Goal: Transaction & Acquisition: Purchase product/service

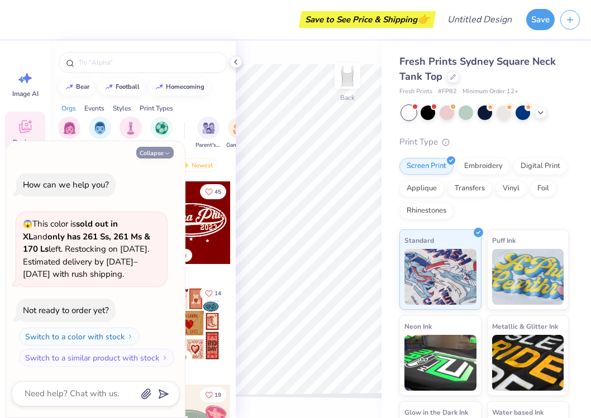
click at [158, 153] on button "Collapse" at bounding box center [154, 153] width 37 height 12
type textarea "x"
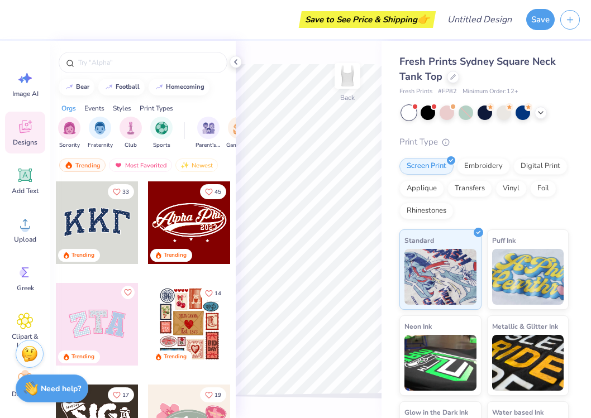
click at [25, 130] on icon at bounding box center [25, 128] width 11 height 9
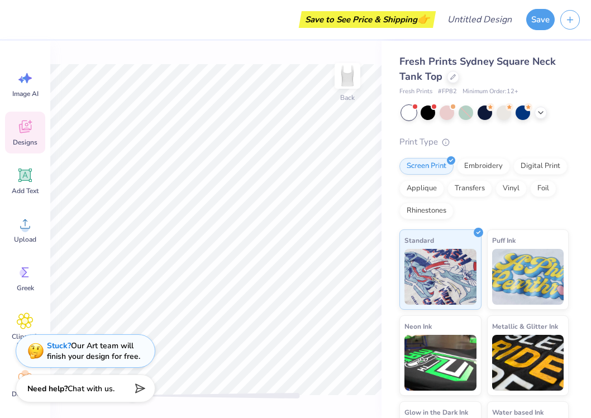
click at [25, 130] on icon at bounding box center [25, 128] width 11 height 9
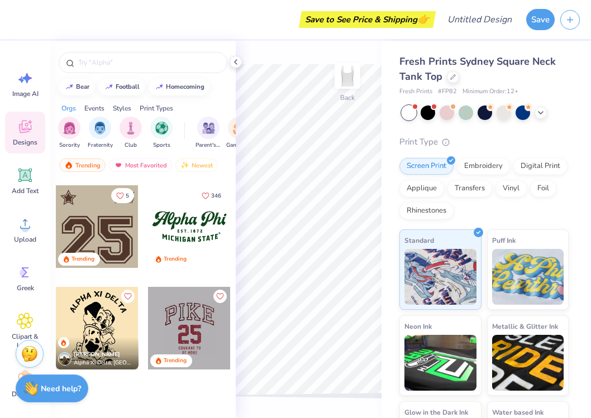
scroll to position [1204, 0]
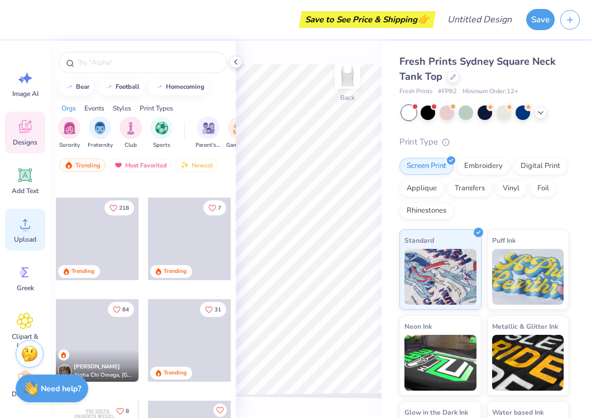
click at [16, 229] on div "Upload" at bounding box center [25, 230] width 40 height 42
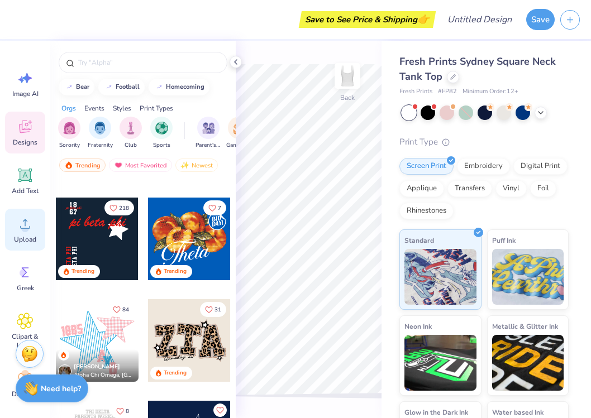
click at [28, 233] on div "Upload" at bounding box center [25, 230] width 40 height 42
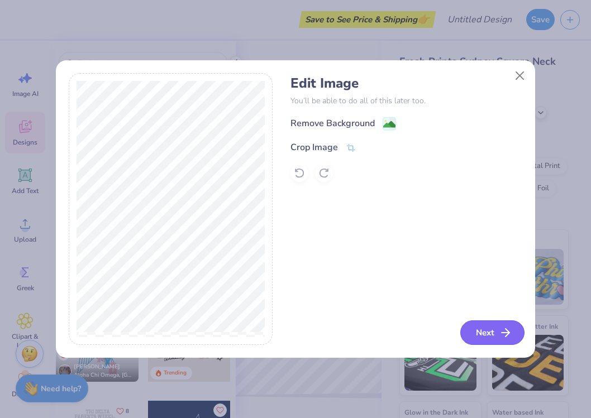
click at [492, 338] on button "Next" at bounding box center [492, 333] width 64 height 25
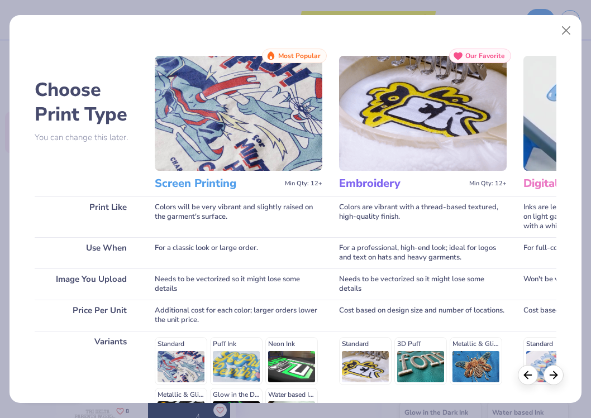
click at [234, 139] on img at bounding box center [239, 113] width 168 height 115
click at [215, 176] on div "Screen Printing Min Qty: 12+" at bounding box center [239, 184] width 168 height 26
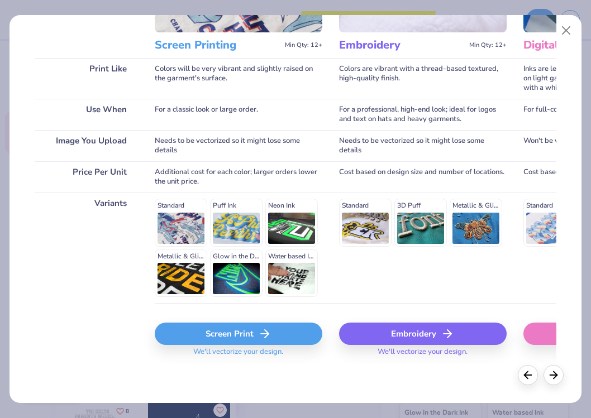
click at [220, 334] on div "Screen Print" at bounding box center [239, 334] width 168 height 22
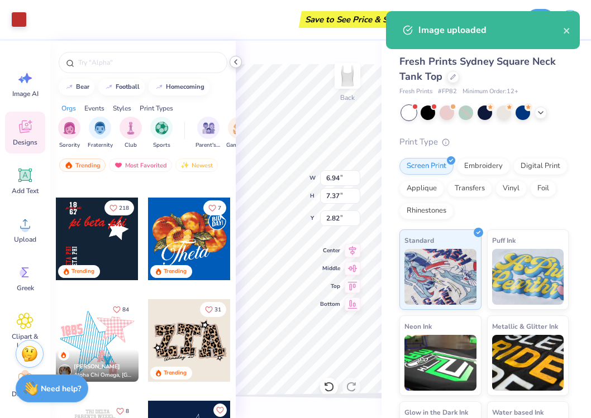
click at [238, 60] on icon at bounding box center [235, 62] width 9 height 9
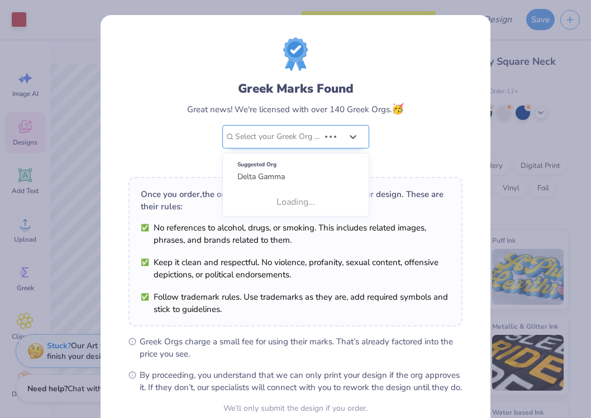
click at [325, 142] on div "Select your Greek Org ..." at bounding box center [295, 136] width 147 height 23
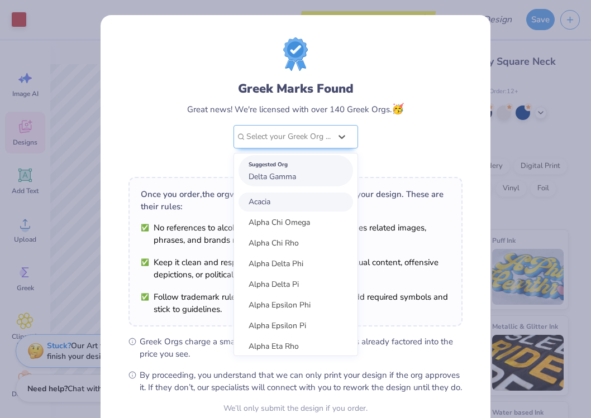
click at [298, 175] on div "Suggested Org Delta Gamma" at bounding box center [296, 170] width 115 height 31
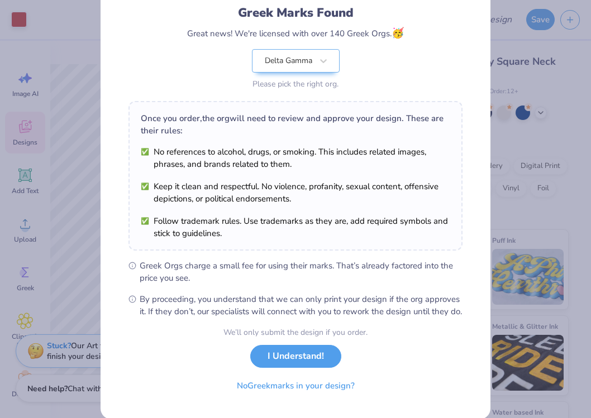
scroll to position [104, 0]
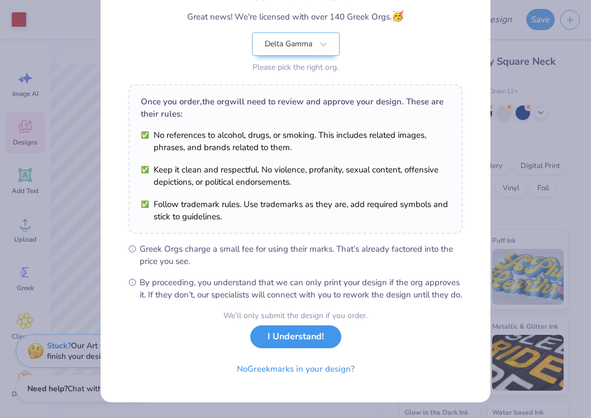
click at [293, 339] on button "I Understand!" at bounding box center [295, 337] width 91 height 23
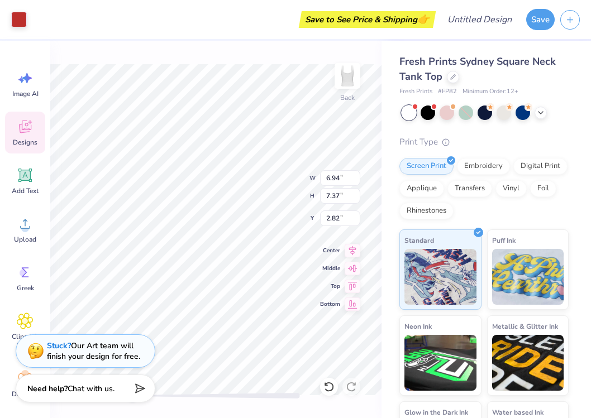
type input "4.33"
type input "4.60"
click at [430, 117] on div at bounding box center [428, 111] width 15 height 15
type input "0.70"
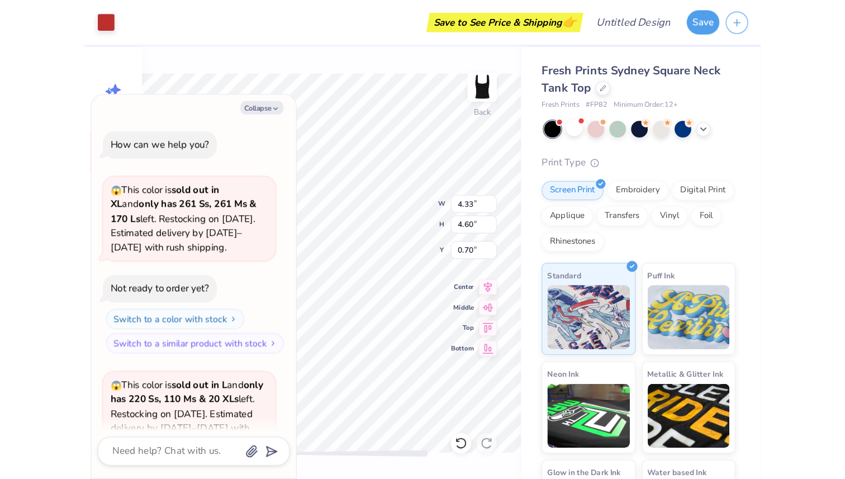
scroll to position [112, 0]
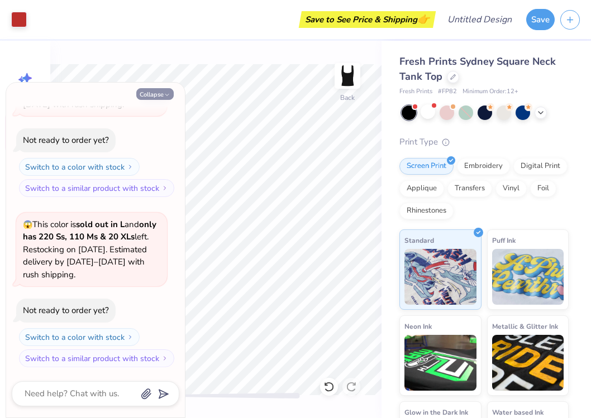
click at [169, 94] on polyline "button" at bounding box center [166, 95] width 3 height 2
type textarea "x"
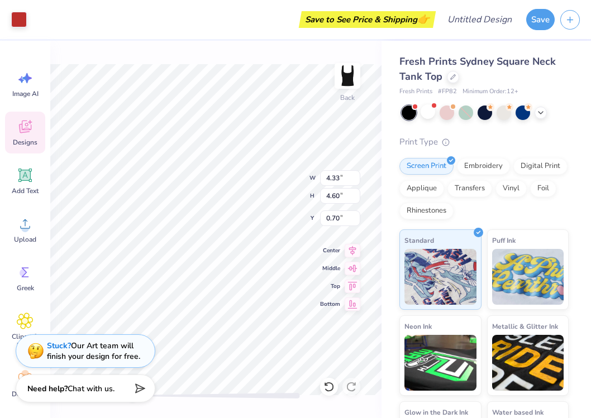
type input "4.53"
type input "4.81"
type input "4.72"
type input "5.01"
type input "0.59"
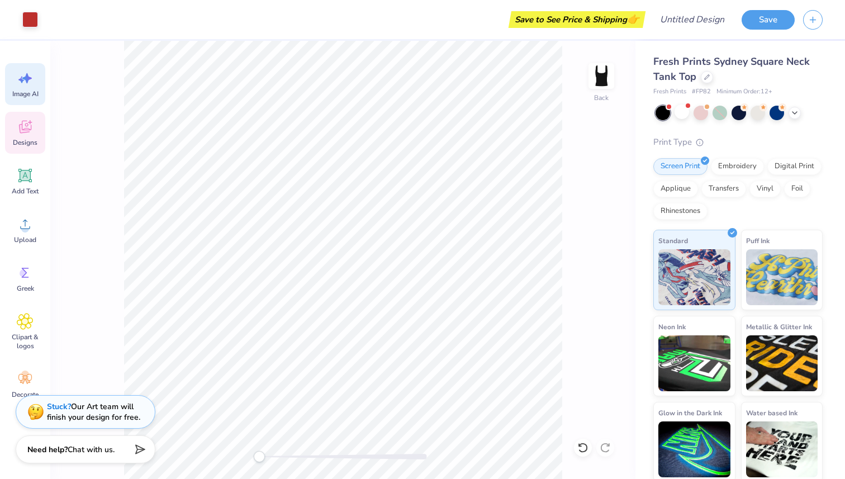
click at [29, 78] on icon at bounding box center [26, 78] width 9 height 10
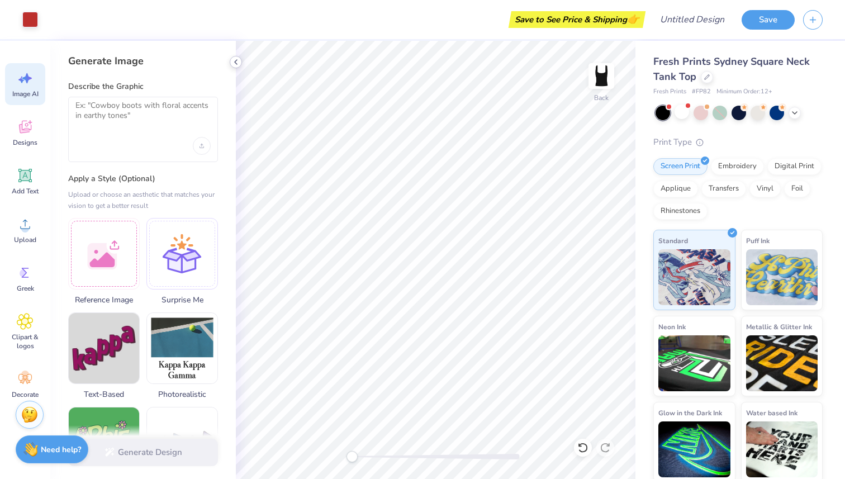
click at [233, 61] on icon at bounding box center [235, 62] width 9 height 9
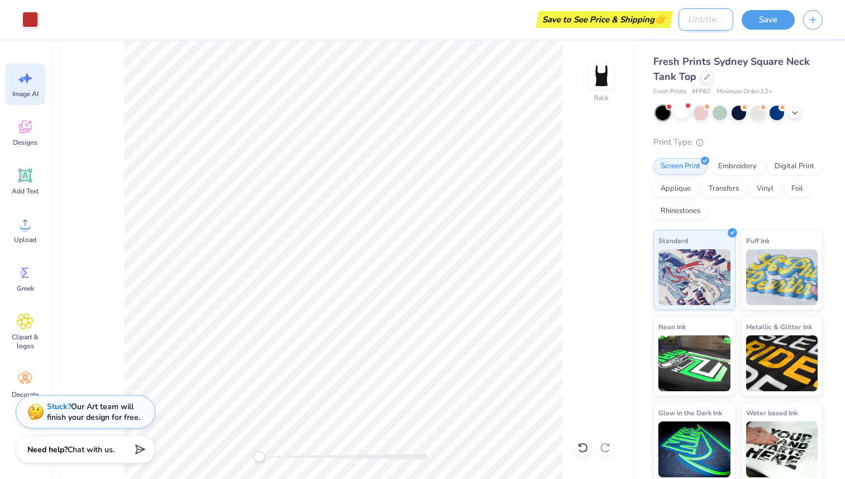
click at [698, 21] on input "Design Title" at bounding box center [705, 19] width 55 height 22
type input "lucky me"
click at [776, 18] on button "Save" at bounding box center [767, 18] width 53 height 20
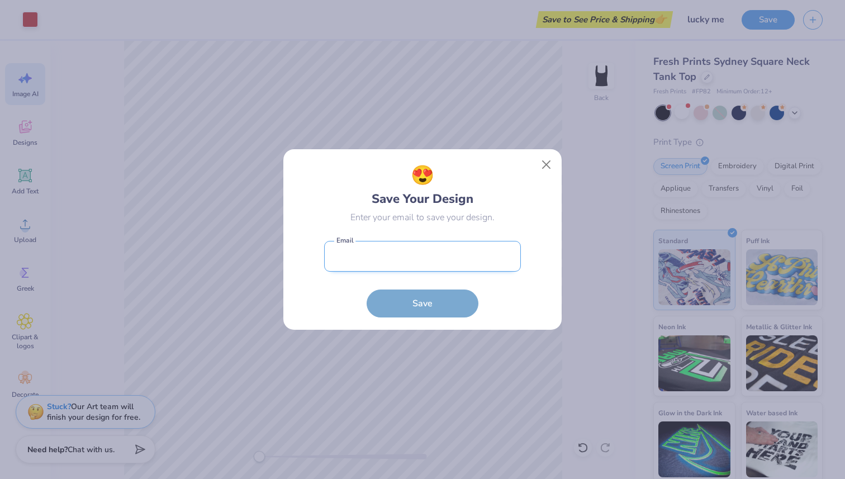
click at [388, 251] on input "email" at bounding box center [422, 256] width 197 height 31
type input "[EMAIL_ADDRESS][DOMAIN_NAME]"
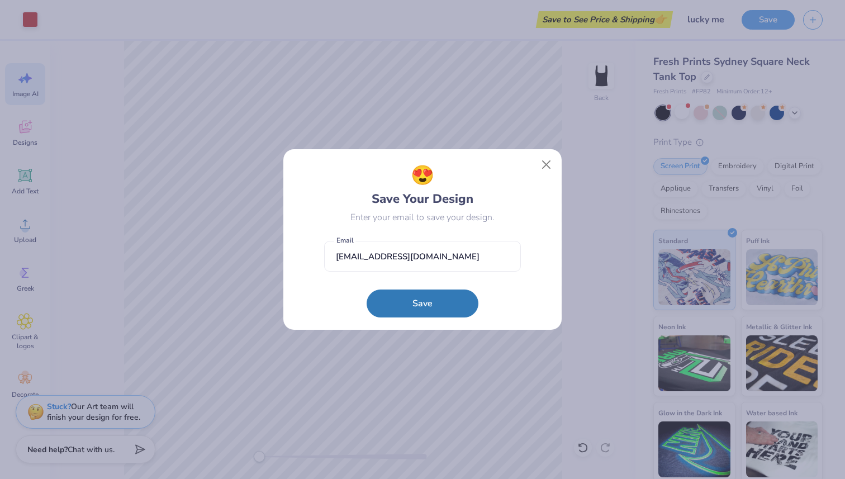
click at [410, 298] on button "Save" at bounding box center [423, 303] width 112 height 28
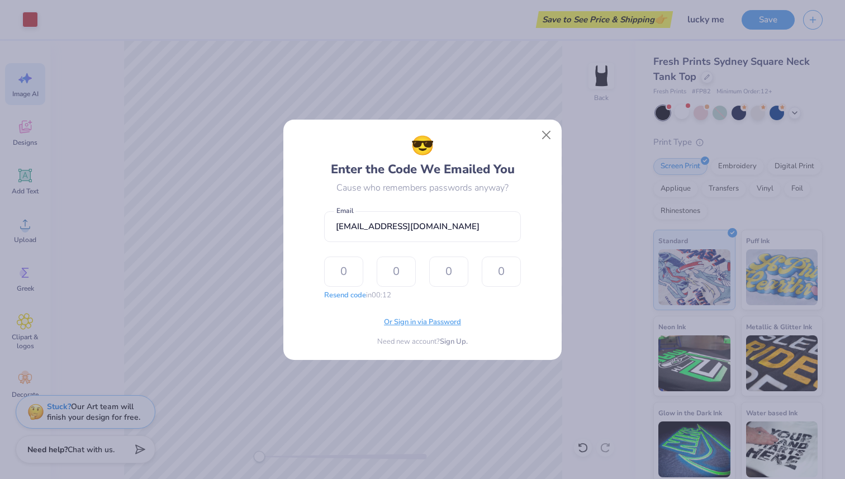
click at [418, 322] on span "Or Sign in via Password" at bounding box center [422, 322] width 77 height 11
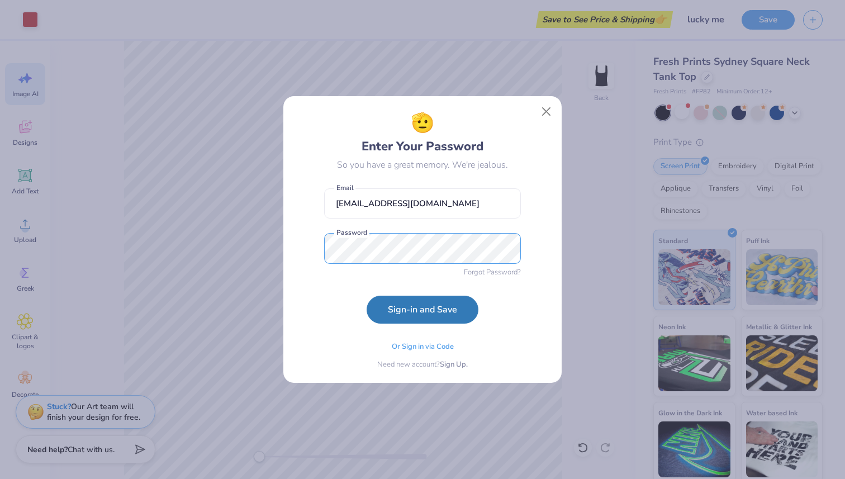
click at [367, 296] on button "Sign-in and Save" at bounding box center [423, 310] width 112 height 28
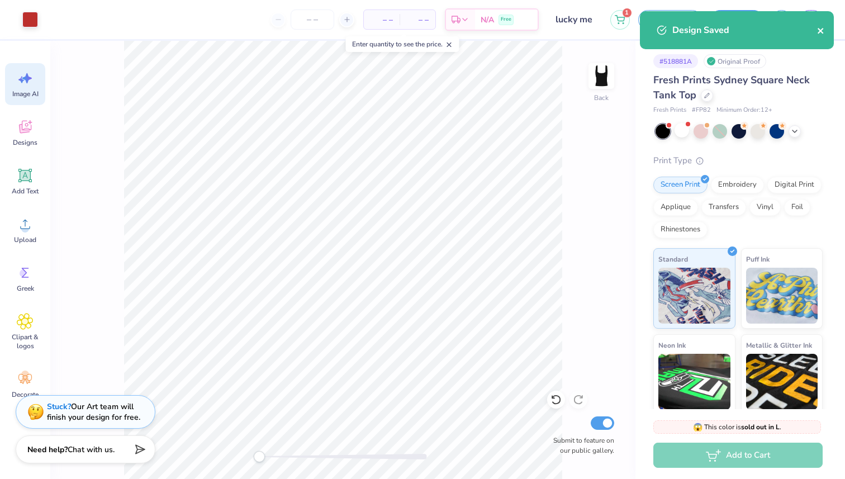
click at [817, 30] on icon "close" at bounding box center [821, 30] width 8 height 9
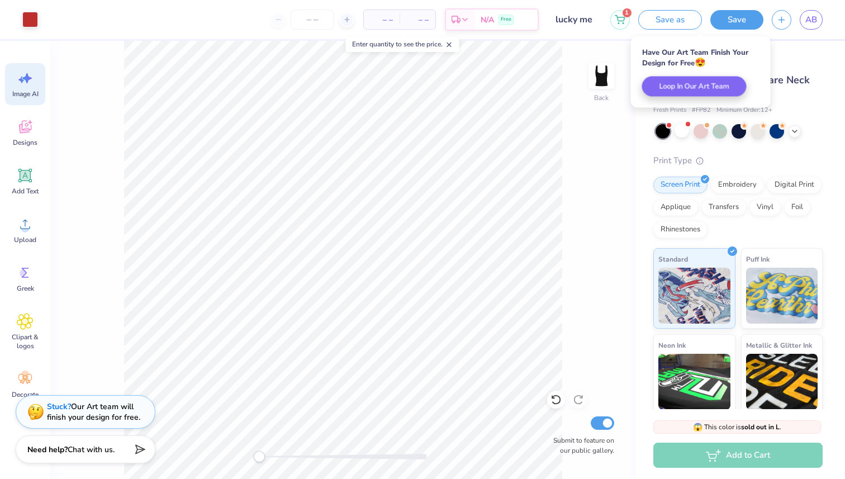
click at [386, 18] on span "– –" at bounding box center [381, 20] width 22 height 12
click at [404, 19] on div "– – Total" at bounding box center [418, 19] width 36 height 19
click at [422, 21] on span "– –" at bounding box center [417, 20] width 22 height 12
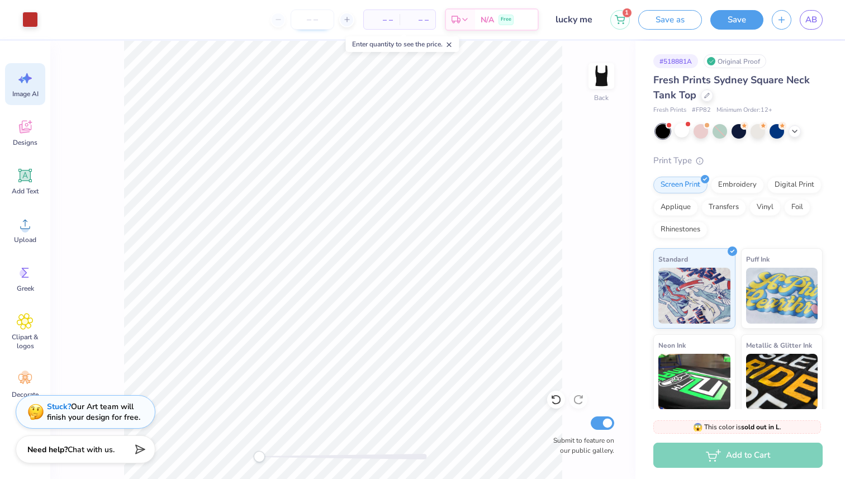
click at [313, 18] on input "number" at bounding box center [313, 19] width 44 height 20
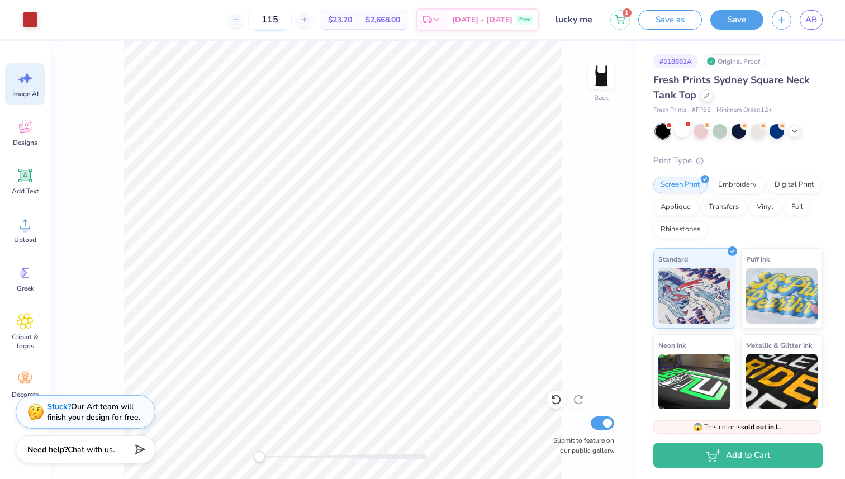
click at [292, 21] on input "115" at bounding box center [270, 19] width 44 height 20
type input "110"
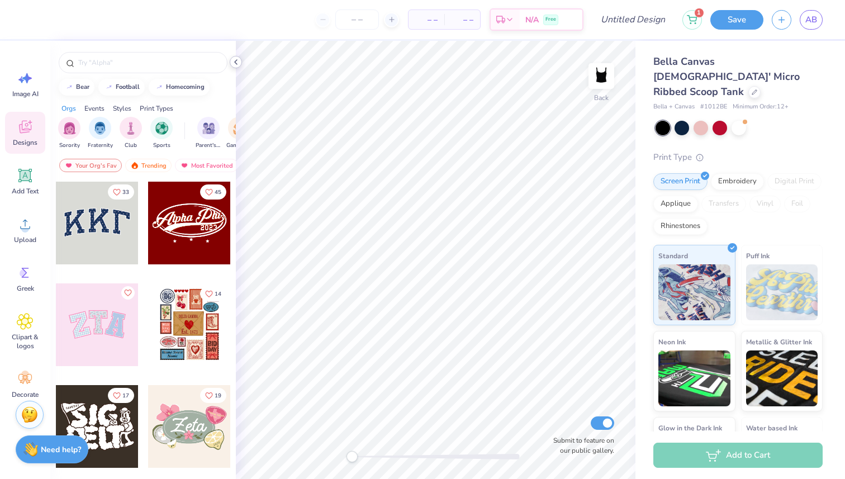
click at [236, 64] on polyline at bounding box center [236, 62] width 2 height 4
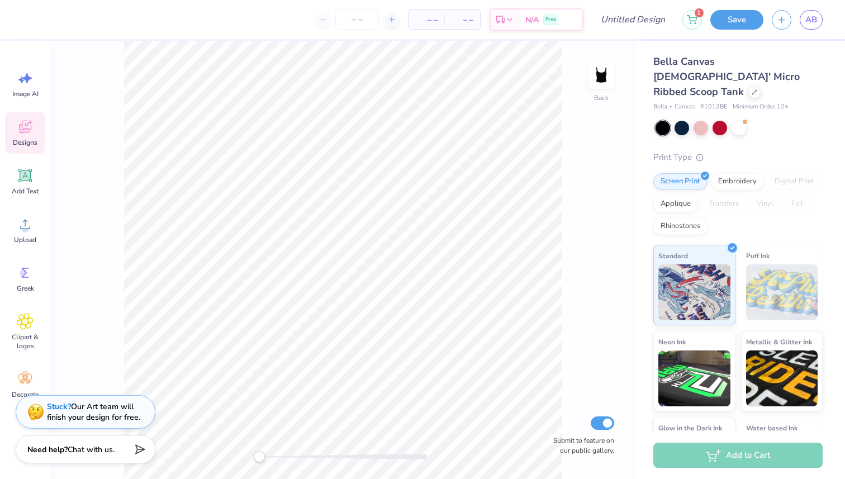
click at [22, 134] on icon at bounding box center [25, 126] width 17 height 17
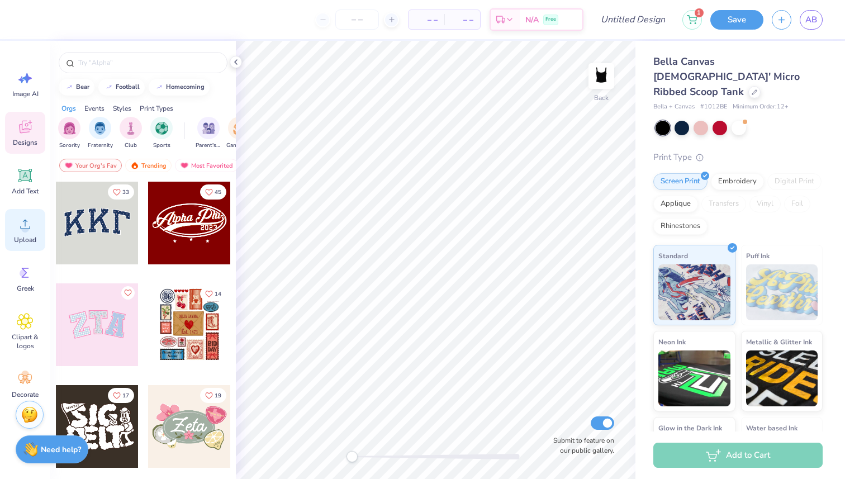
click at [22, 229] on circle at bounding box center [25, 229] width 8 height 8
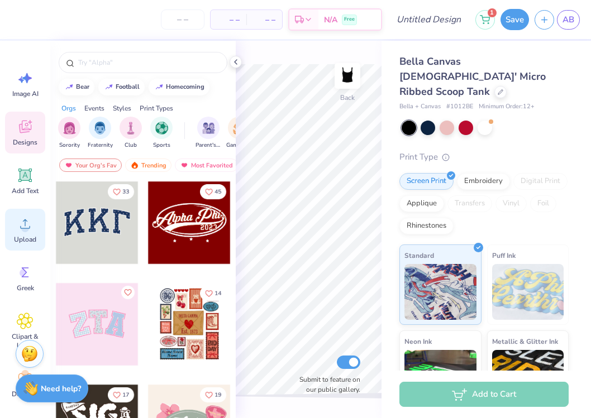
click at [28, 227] on icon at bounding box center [25, 224] width 17 height 17
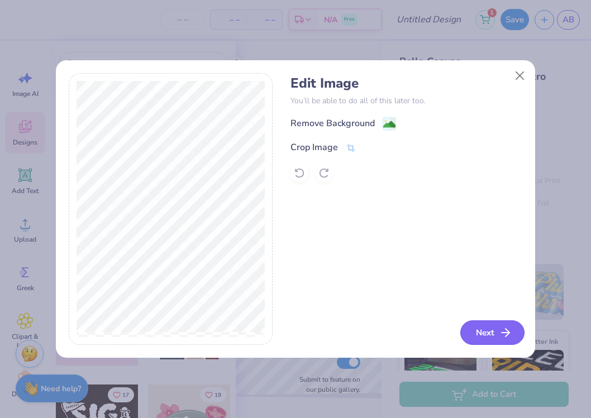
click at [493, 337] on button "Next" at bounding box center [492, 333] width 64 height 25
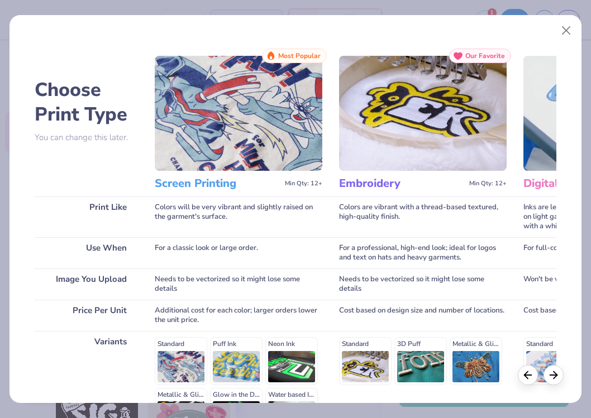
click at [230, 188] on h3 "Screen Printing" at bounding box center [218, 184] width 126 height 15
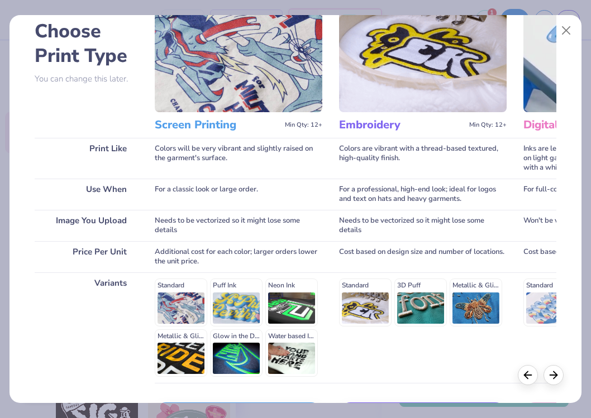
scroll to position [139, 0]
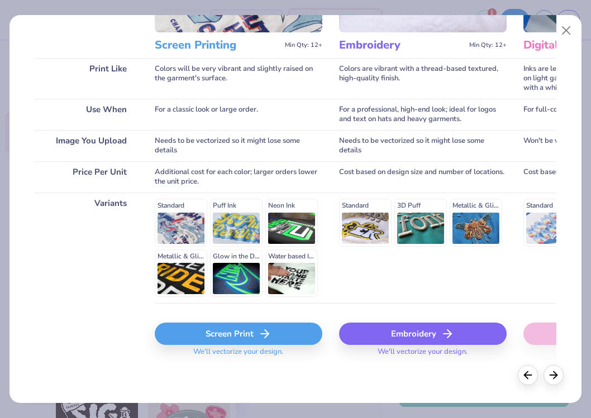
click at [232, 332] on div "Screen Print" at bounding box center [239, 334] width 168 height 22
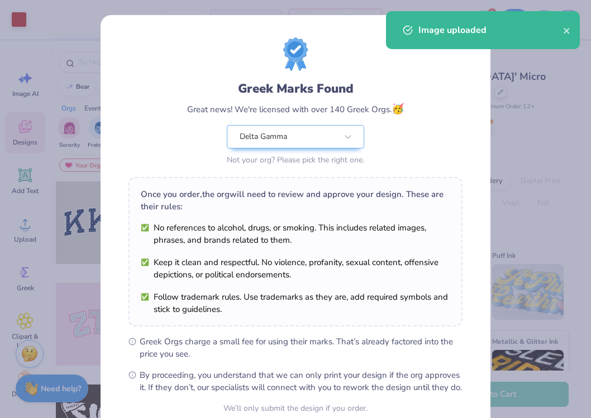
scroll to position [104, 0]
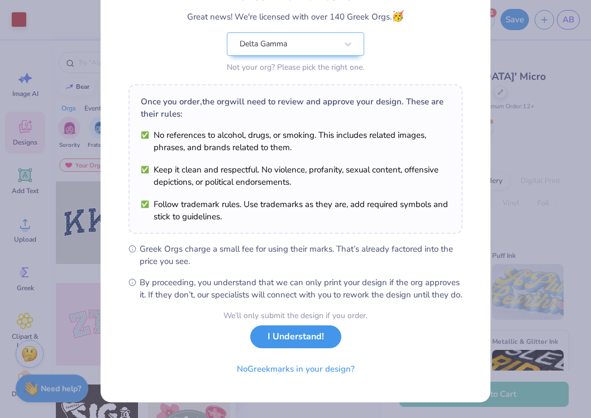
click at [303, 345] on button "I Understand!" at bounding box center [295, 337] width 91 height 23
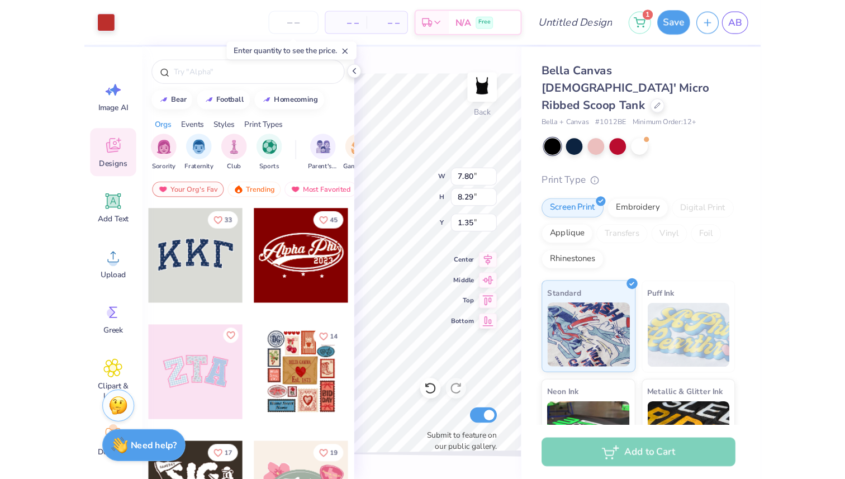
scroll to position [0, 0]
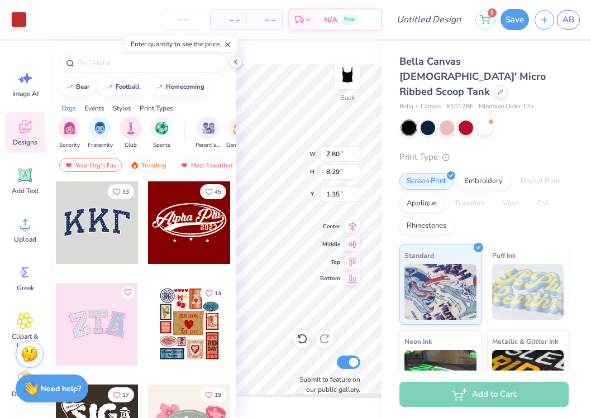
type input "3.95"
type input "4.20"
click at [236, 59] on icon at bounding box center [235, 62] width 9 height 9
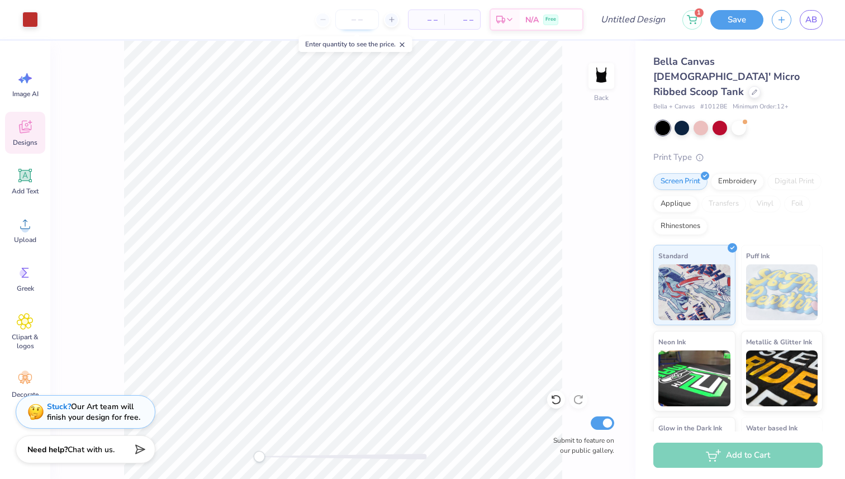
click at [355, 25] on input "number" at bounding box center [357, 19] width 44 height 20
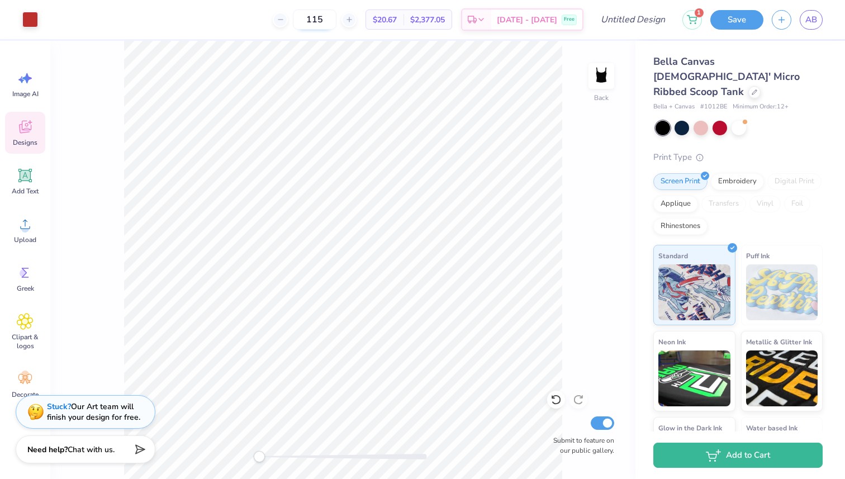
click at [336, 19] on input "115" at bounding box center [315, 19] width 44 height 20
click at [336, 20] on input "120" at bounding box center [315, 19] width 44 height 20
click at [336, 21] on input "100" at bounding box center [315, 19] width 44 height 20
type input "110"
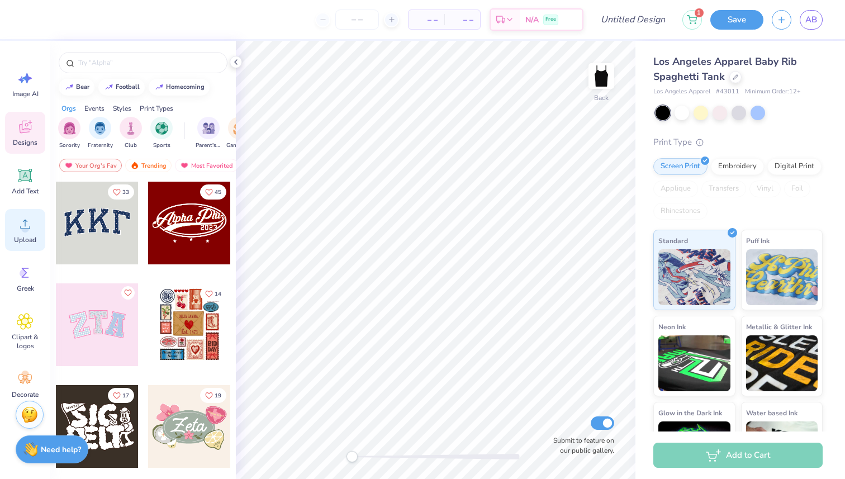
click at [25, 227] on circle at bounding box center [25, 229] width 8 height 8
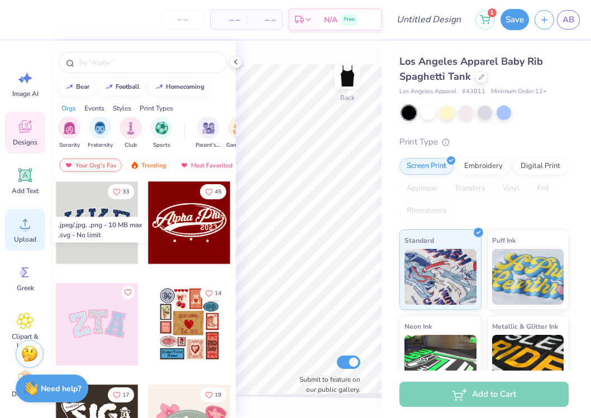
click at [26, 239] on span "Upload" at bounding box center [25, 239] width 22 height 9
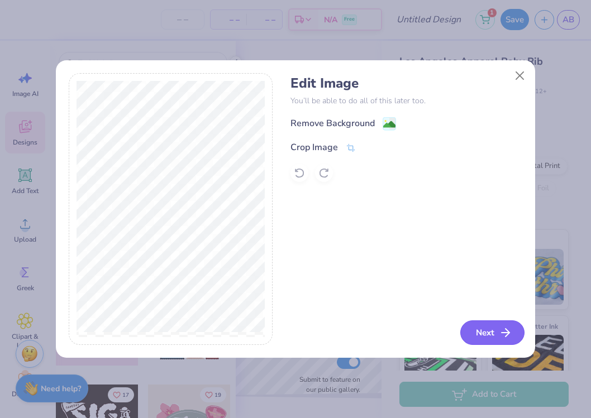
click at [492, 336] on button "Next" at bounding box center [492, 333] width 64 height 25
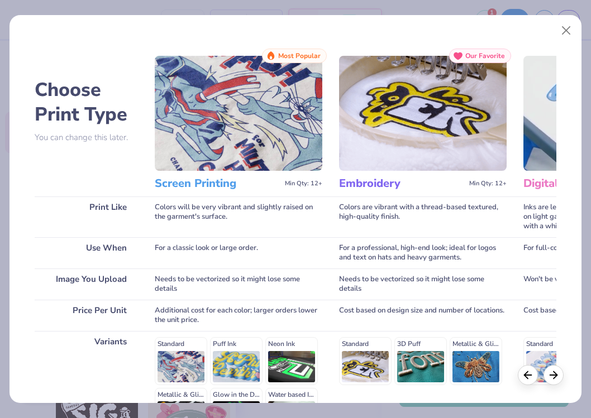
click at [168, 345] on div "Standard Puff Ink Neon Ink Metallic & Glitter Ink Glow in the Dark Ink Water ba…" at bounding box center [239, 386] width 168 height 98
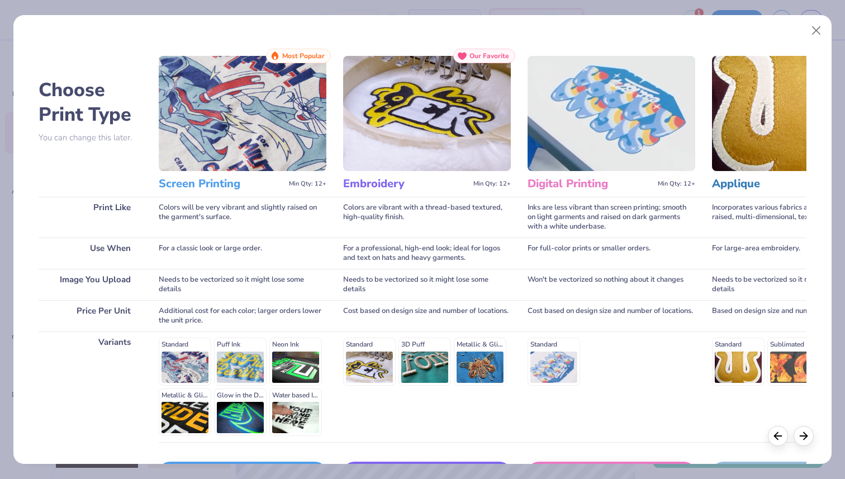
click at [174, 358] on div "Standard Puff Ink Neon Ink Metallic & Glitter Ink Glow in the Dark Ink Water ba…" at bounding box center [243, 386] width 168 height 98
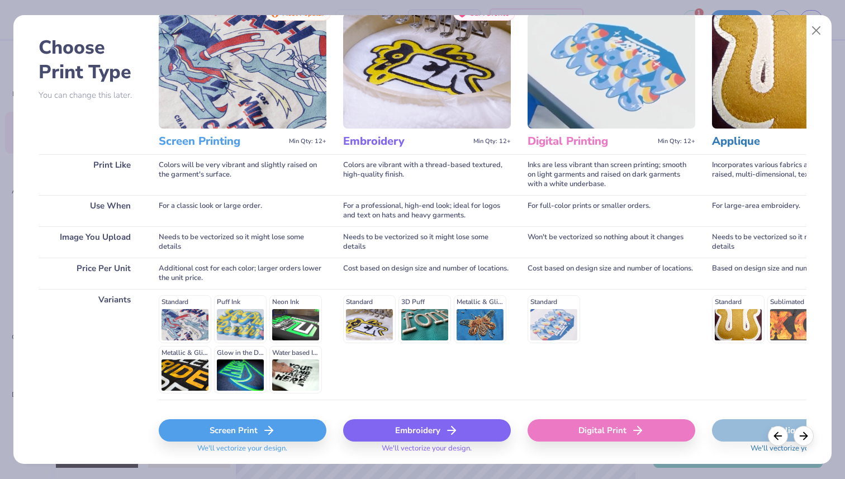
scroll to position [78, 0]
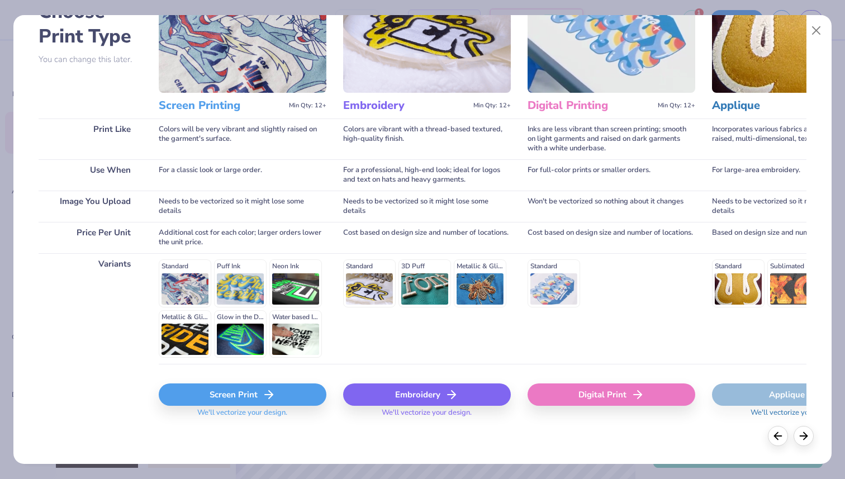
click at [236, 396] on div "Screen Print" at bounding box center [243, 394] width 168 height 22
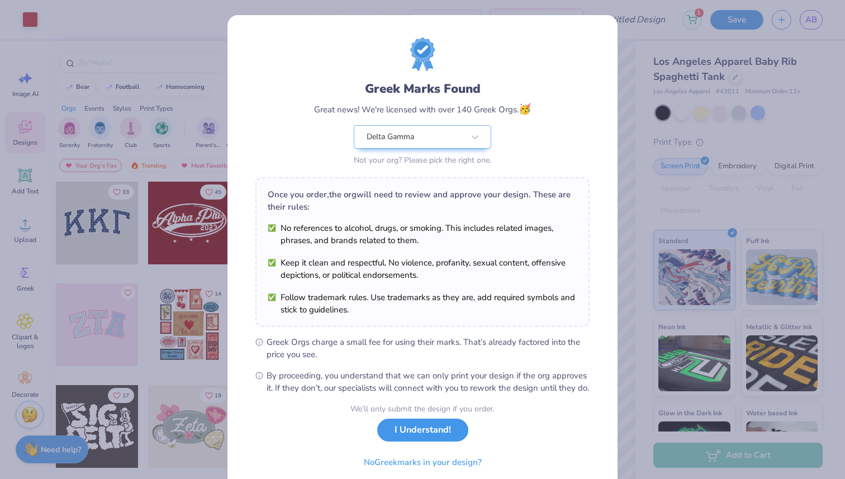
click at [421, 441] on button "I Understand!" at bounding box center [422, 429] width 91 height 23
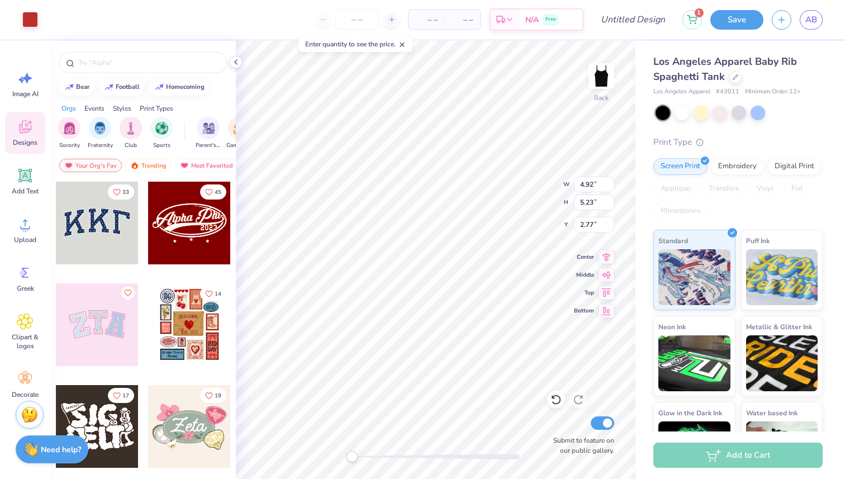
type input "4.92"
type input "5.23"
click at [355, 20] on input "number" at bounding box center [357, 19] width 44 height 20
type input "115"
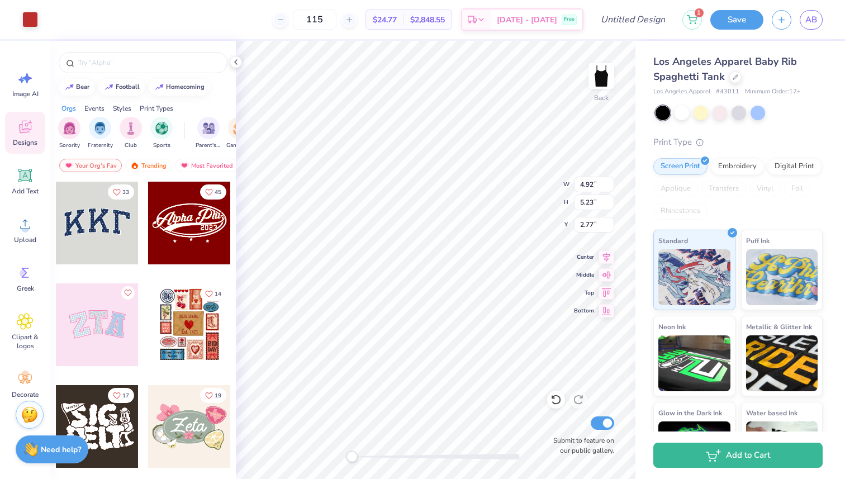
type input "4.09"
type input "4.34"
type input "0.50"
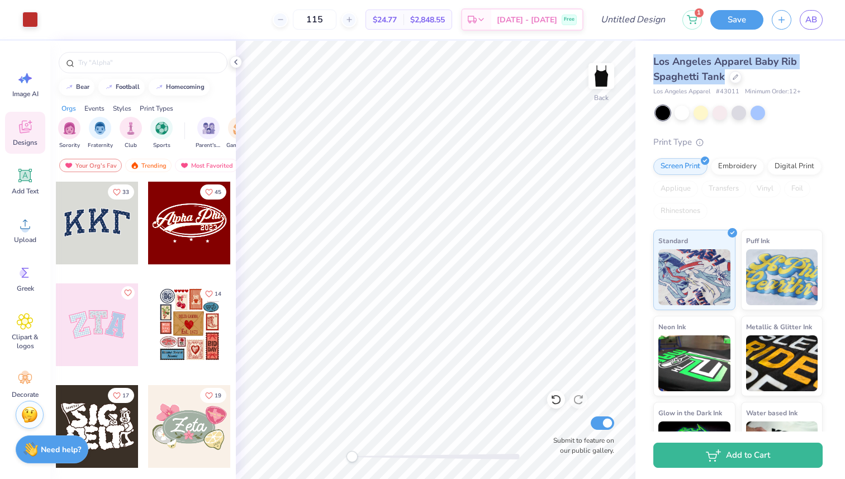
drag, startPoint x: 650, startPoint y: 60, endPoint x: 724, endPoint y: 76, distance: 75.0
click at [724, 77] on div "Los Angeles Apparel Baby Rib Spaghetti Tank Los Angeles Apparel # 43011 Minimum…" at bounding box center [740, 261] width 210 height 441
copy span "Los Angeles Apparel Baby Rib Spaghetti Tank"
click at [557, 17] on span "[DATE] - [DATE]" at bounding box center [527, 22] width 60 height 12
click at [336, 19] on input "115" at bounding box center [315, 19] width 44 height 20
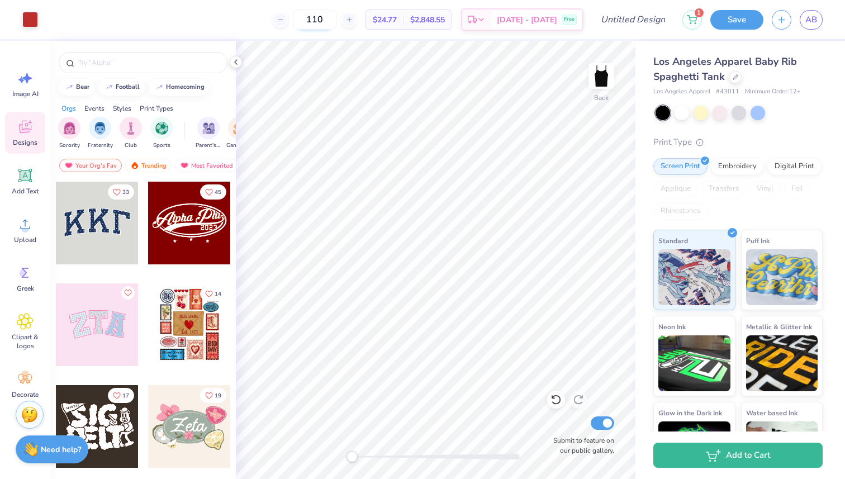
type input "110"
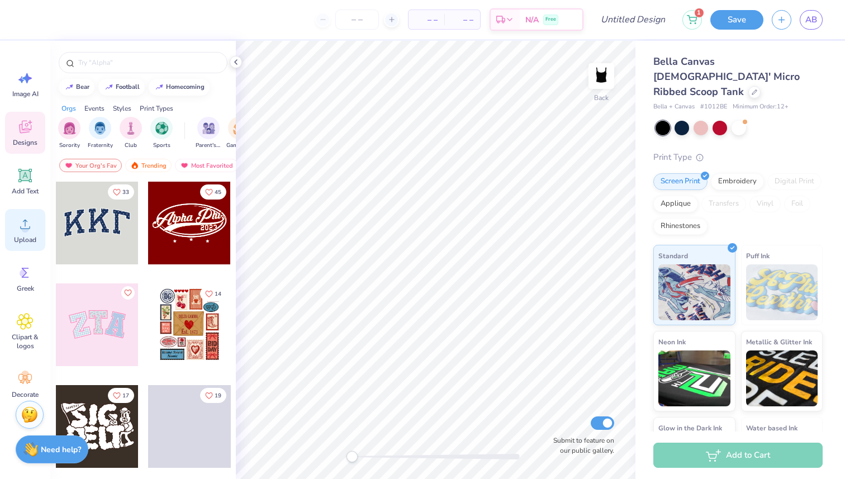
click at [18, 227] on icon at bounding box center [25, 224] width 17 height 17
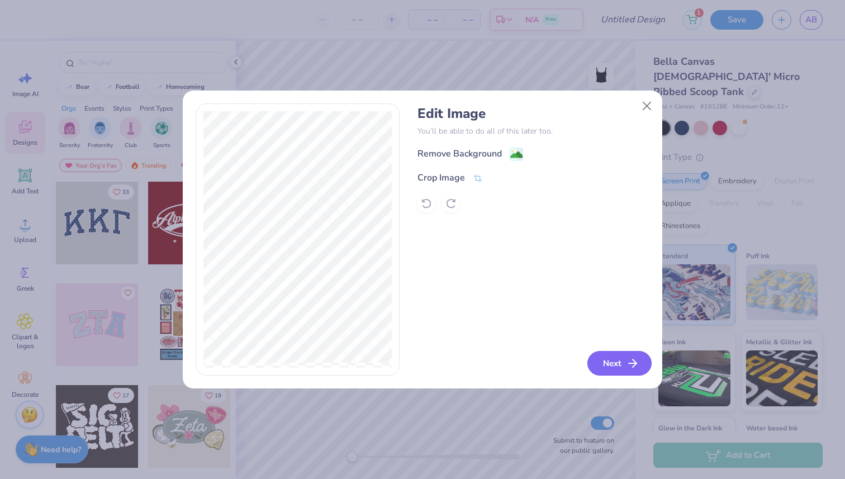
click at [634, 360] on icon "button" at bounding box center [632, 362] width 13 height 13
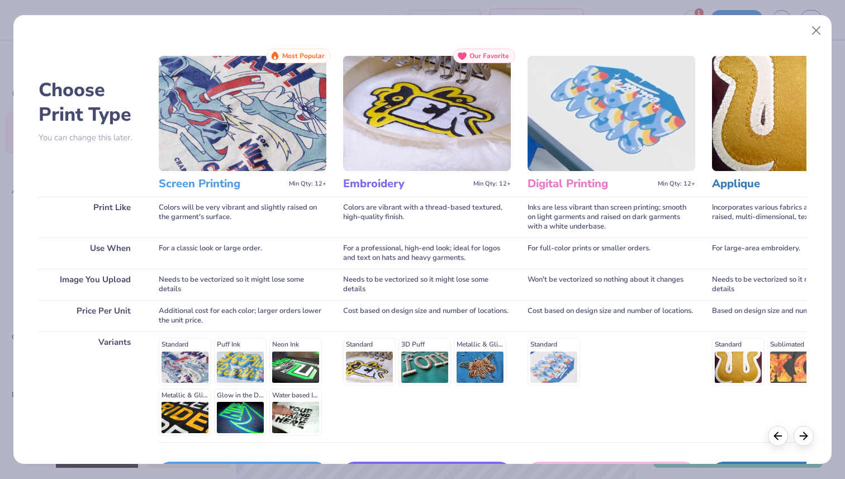
click at [177, 358] on div "Standard Puff Ink Neon Ink Metallic & Glitter Ink Glow in the Dark Ink Water ba…" at bounding box center [243, 386] width 168 height 98
click at [194, 355] on div "Standard Puff Ink Neon Ink Metallic & Glitter Ink Glow in the Dark Ink Water ba…" at bounding box center [243, 386] width 168 height 98
click at [207, 276] on div "Needs to be vectorized so it might lose some details" at bounding box center [243, 284] width 168 height 31
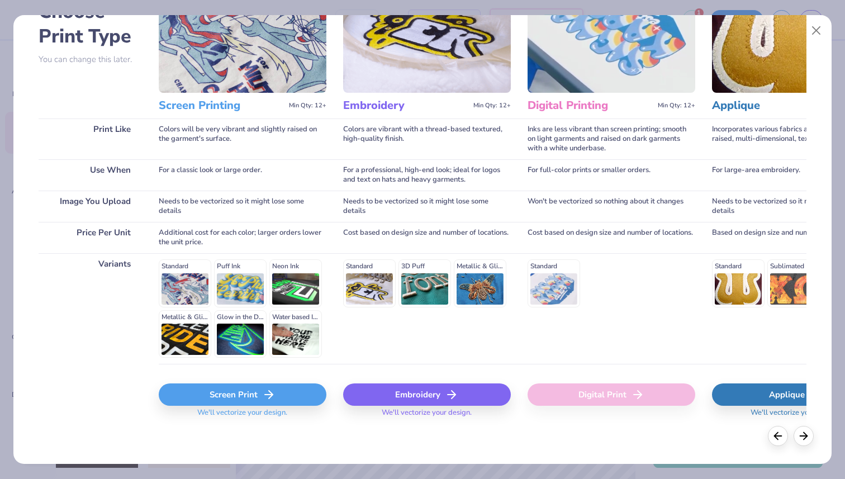
click at [216, 402] on div "Screen Print" at bounding box center [243, 394] width 168 height 22
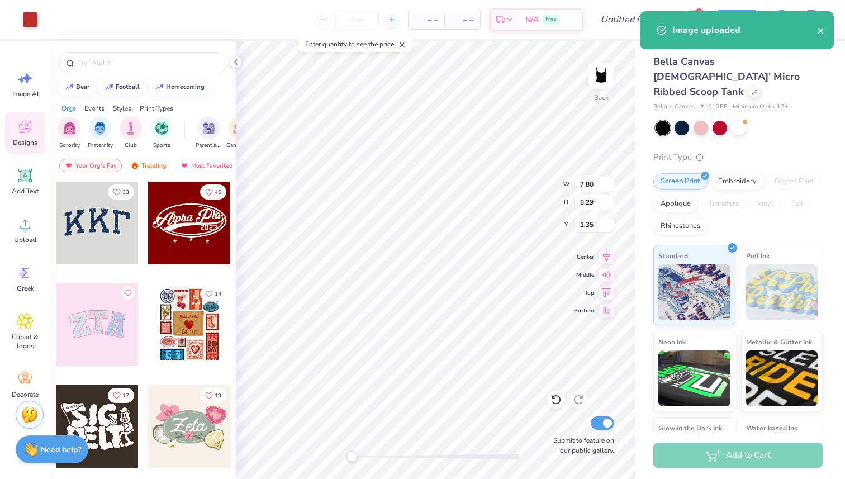
type input "4.23"
type input "4.49"
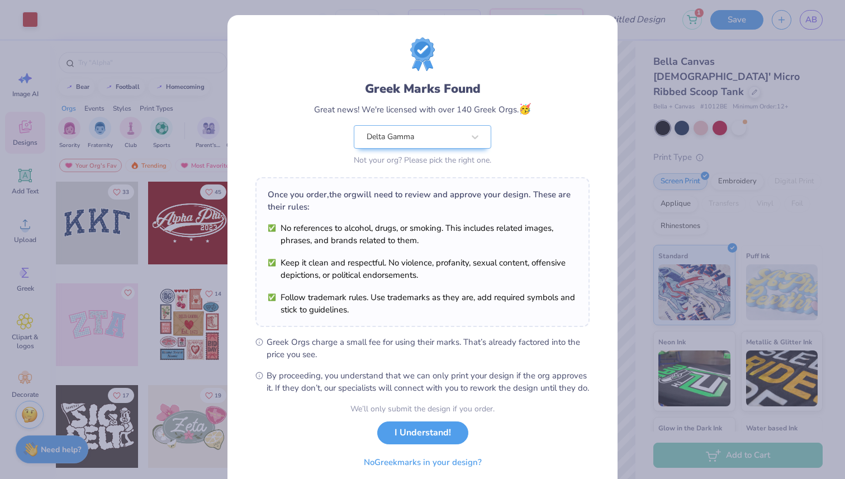
scroll to position [44, 0]
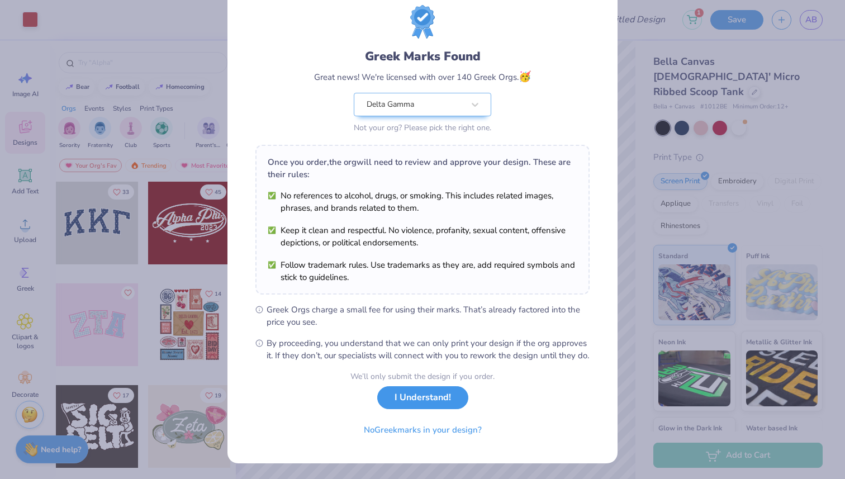
click at [426, 399] on button "I Understand!" at bounding box center [422, 397] width 91 height 23
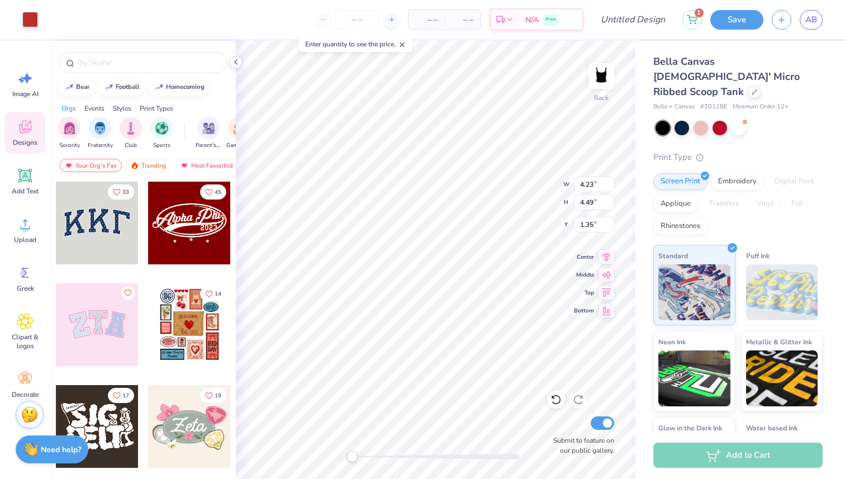
type input "3.94"
type input "4.18"
type input "0.50"
click at [360, 20] on input "number" at bounding box center [357, 19] width 44 height 20
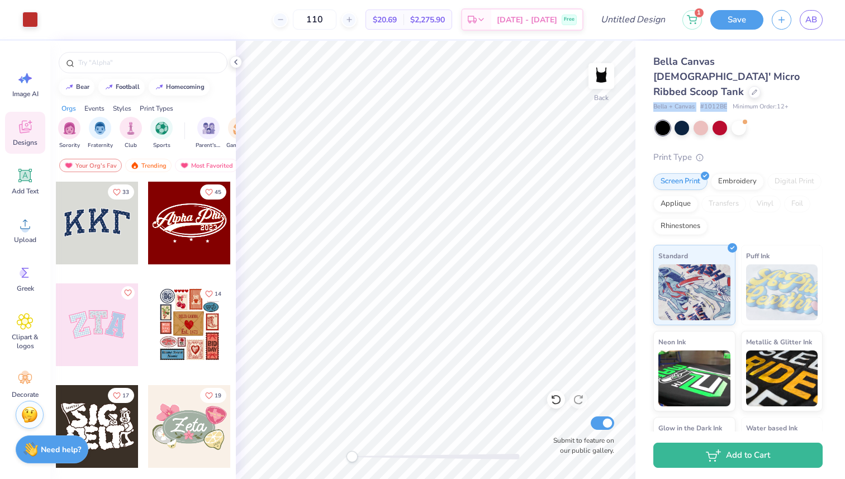
drag, startPoint x: 726, startPoint y: 91, endPoint x: 651, endPoint y: 90, distance: 74.3
click at [651, 90] on div "Bella Canvas Ladies' Micro Ribbed Scoop Tank Bella + Canvas # 1012BE Minimum Or…" at bounding box center [740, 269] width 210 height 456
copy div "Bella + Canvas # 1012BE"
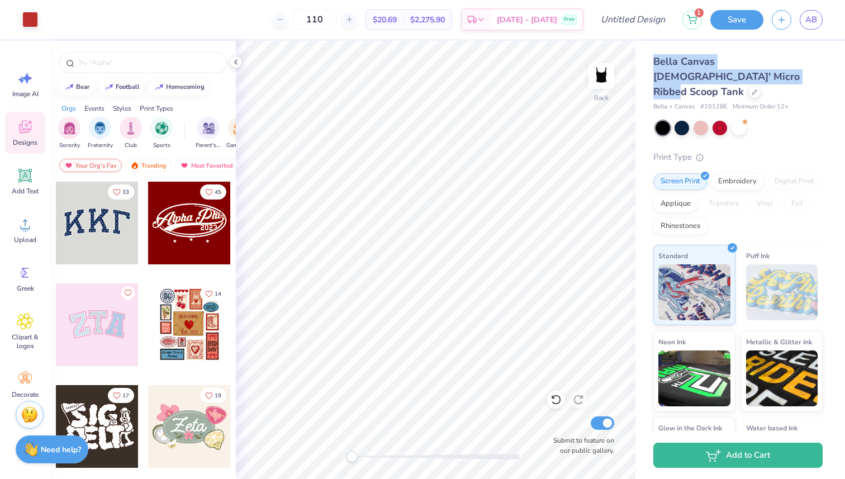
drag, startPoint x: 653, startPoint y: 59, endPoint x: 706, endPoint y: 72, distance: 55.0
click at [706, 72] on span "Bella Canvas Ladies' Micro Ribbed Scoop Tank" at bounding box center [726, 77] width 146 height 44
copy span "Bella Canvas Ladies' Micro Ribbed Scoop Tank"
click at [234, 60] on icon at bounding box center [235, 62] width 9 height 9
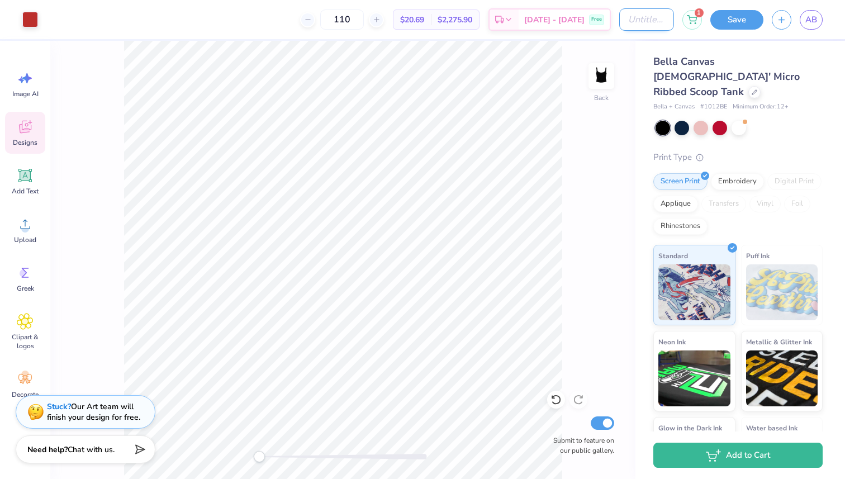
click at [624, 21] on input "Design Title" at bounding box center [646, 19] width 55 height 22
click at [577, 18] on div "Free" at bounding box center [569, 21] width 15 height 11
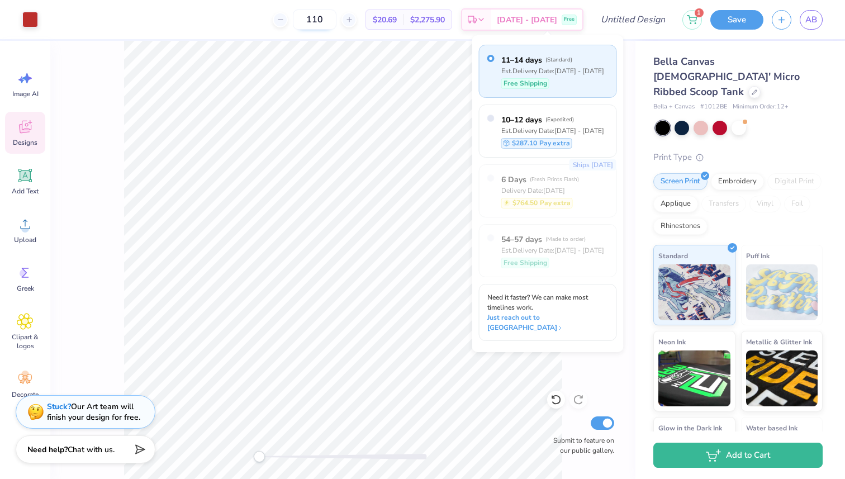
click at [336, 18] on input "110" at bounding box center [315, 19] width 44 height 20
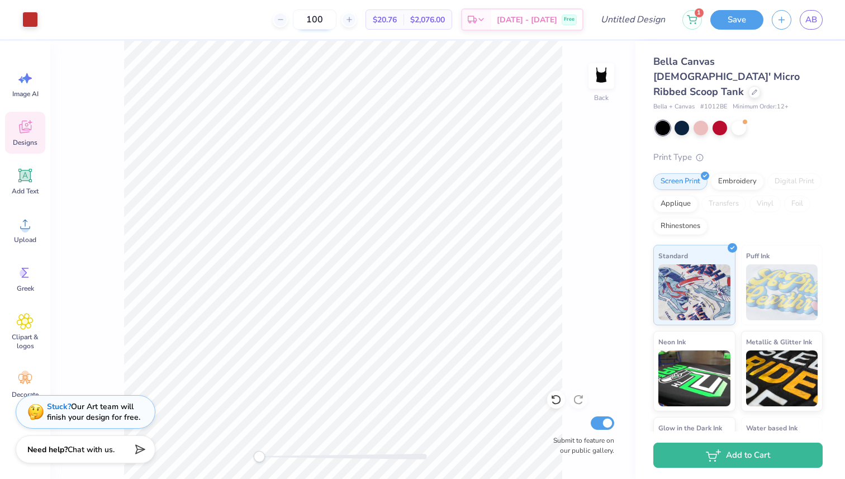
click at [336, 20] on input "100" at bounding box center [315, 19] width 44 height 20
click at [336, 20] on input "105" at bounding box center [315, 19] width 44 height 20
type input "100"
click at [621, 16] on input "Design Title" at bounding box center [646, 19] width 55 height 22
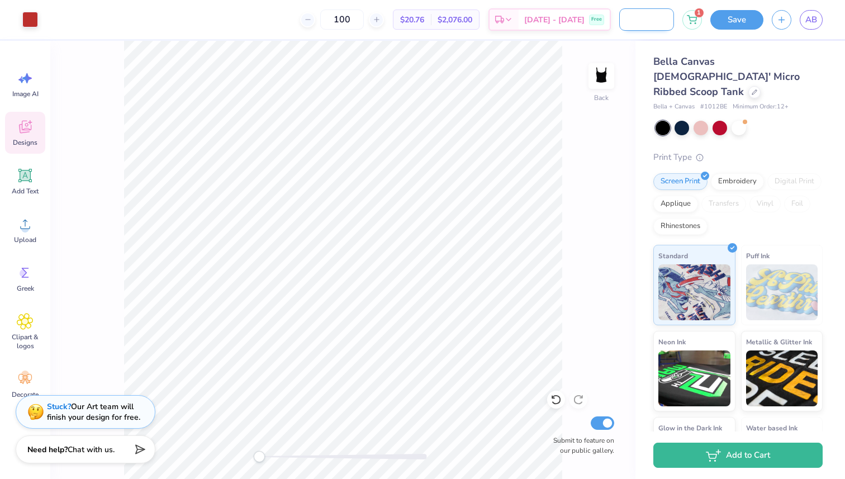
click at [655, 18] on input "Lucky Me I'm a DG" at bounding box center [646, 19] width 55 height 22
type input "Lucky Me I'm a DeeGee"
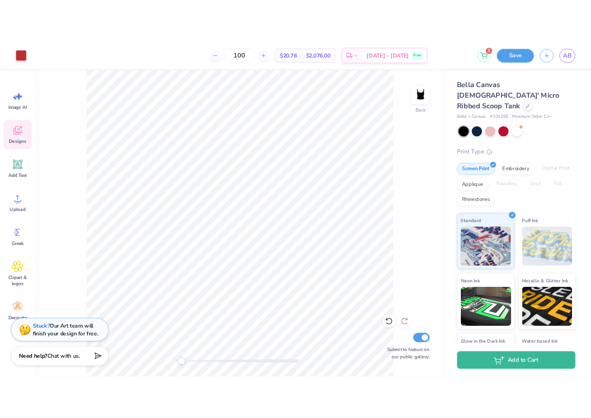
scroll to position [0, 0]
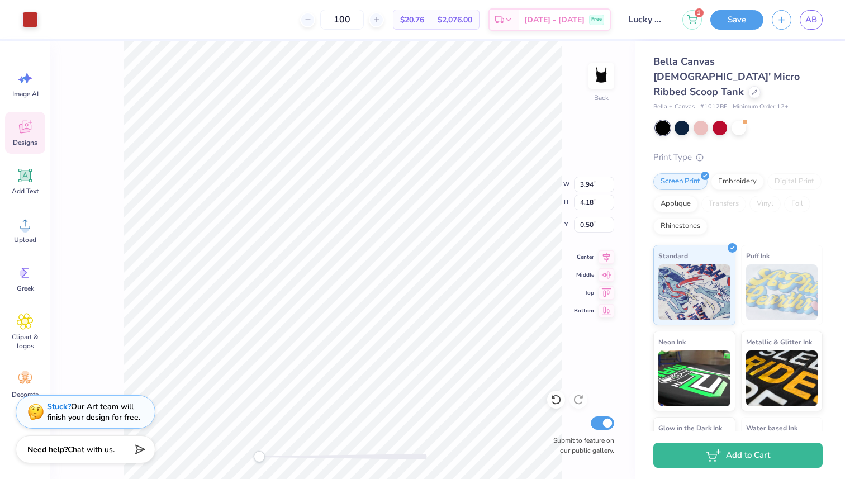
type input "4.61"
type input "4.89"
type input "4.30"
type input "4.57"
click at [364, 21] on input "100" at bounding box center [342, 19] width 44 height 20
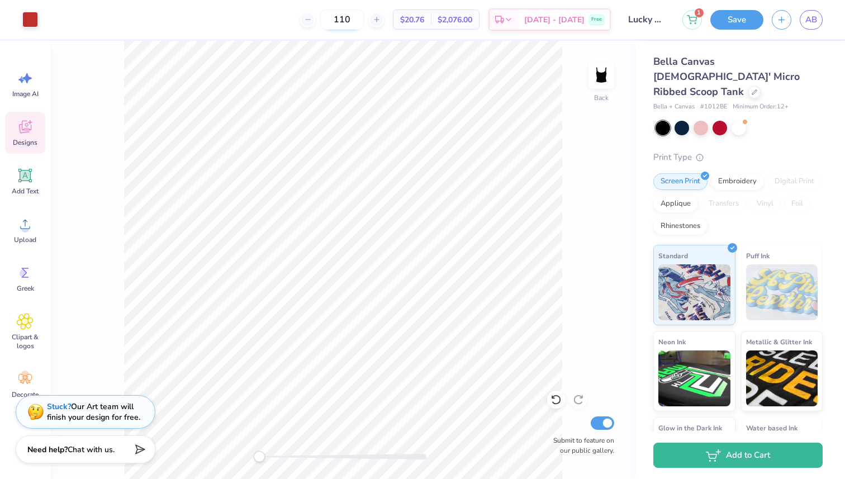
type input "110"
click at [564, 18] on span "[DATE] - [DATE]" at bounding box center [554, 22] width 60 height 12
click at [572, 17] on span "[DATE] - [DATE]" at bounding box center [554, 22] width 60 height 12
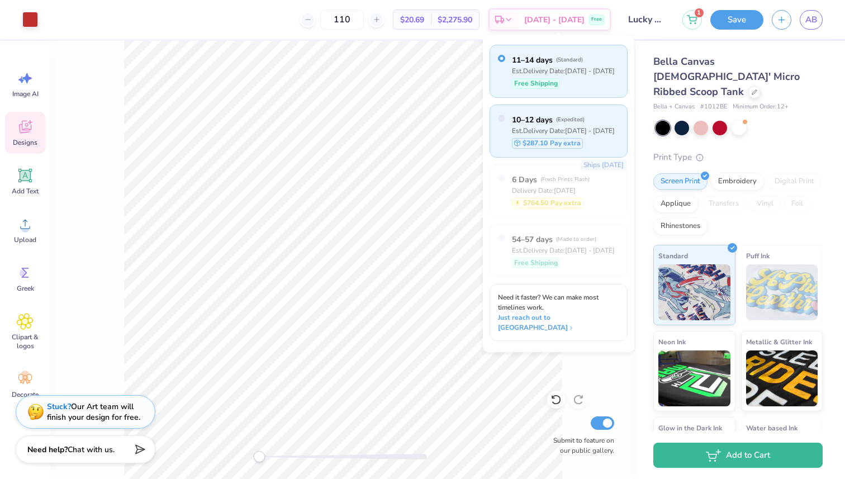
click at [519, 126] on div "Est. Delivery Date: Sep 23 - 25" at bounding box center [563, 131] width 103 height 10
radio input "false"
radio input "true"
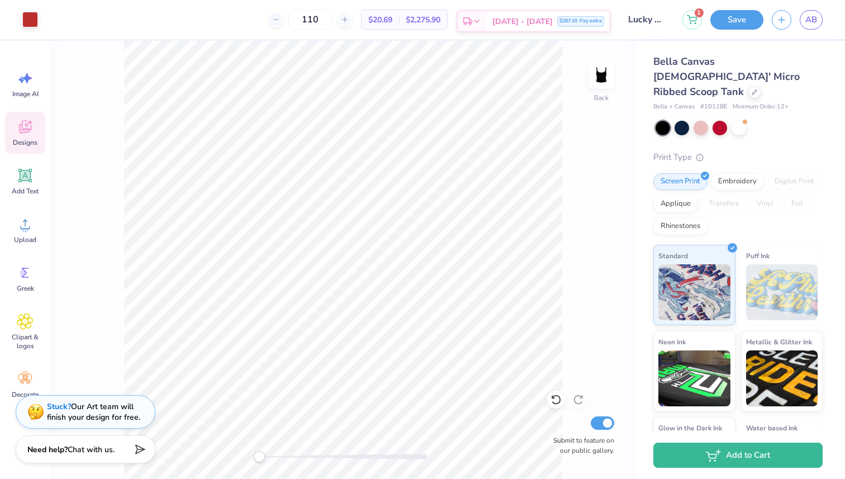
click at [564, 17] on div "$287.10 Pay extra" at bounding box center [580, 21] width 47 height 11
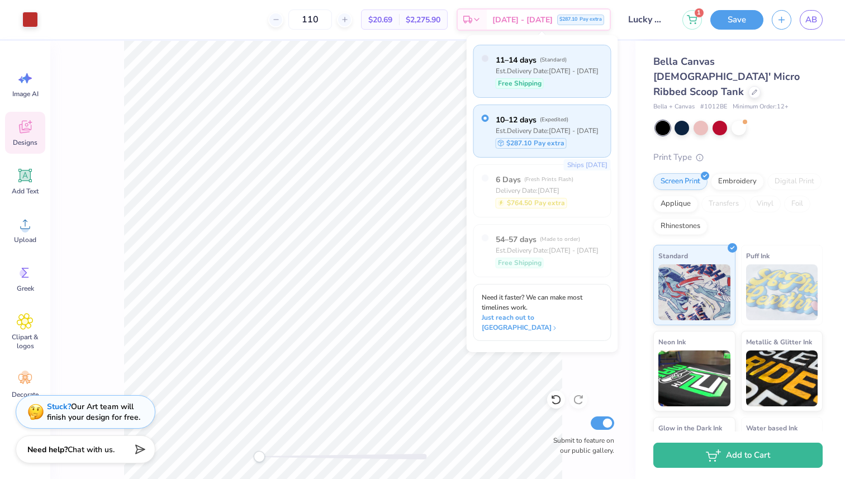
click at [554, 64] on label "11–14 days ( Standard )" at bounding box center [547, 60] width 103 height 12
radio input "true"
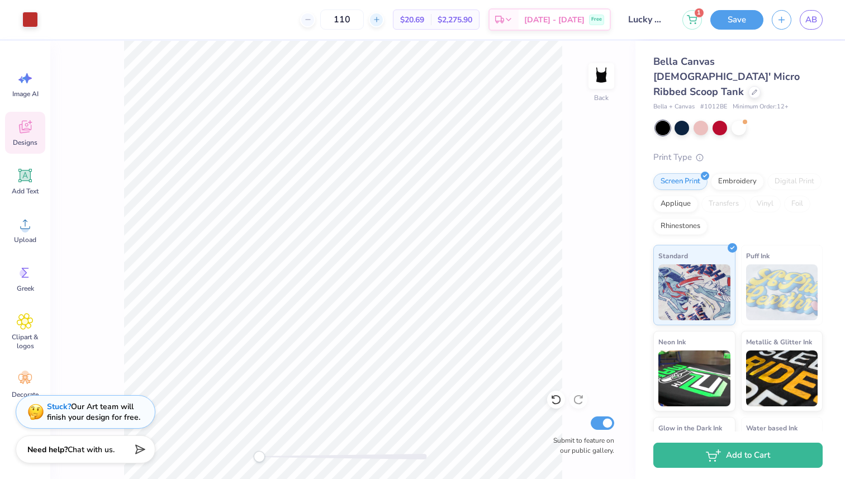
click at [384, 24] on div at bounding box center [376, 19] width 15 height 15
click at [312, 20] on icon at bounding box center [308, 20] width 8 height 8
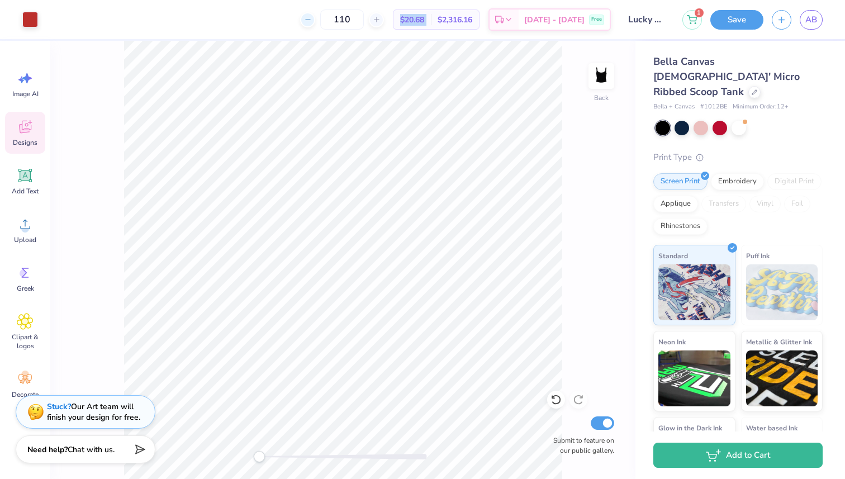
click at [312, 20] on icon at bounding box center [308, 20] width 8 height 8
click at [381, 20] on icon at bounding box center [377, 20] width 8 height 8
type input "110"
